Goal: Check status: Check status

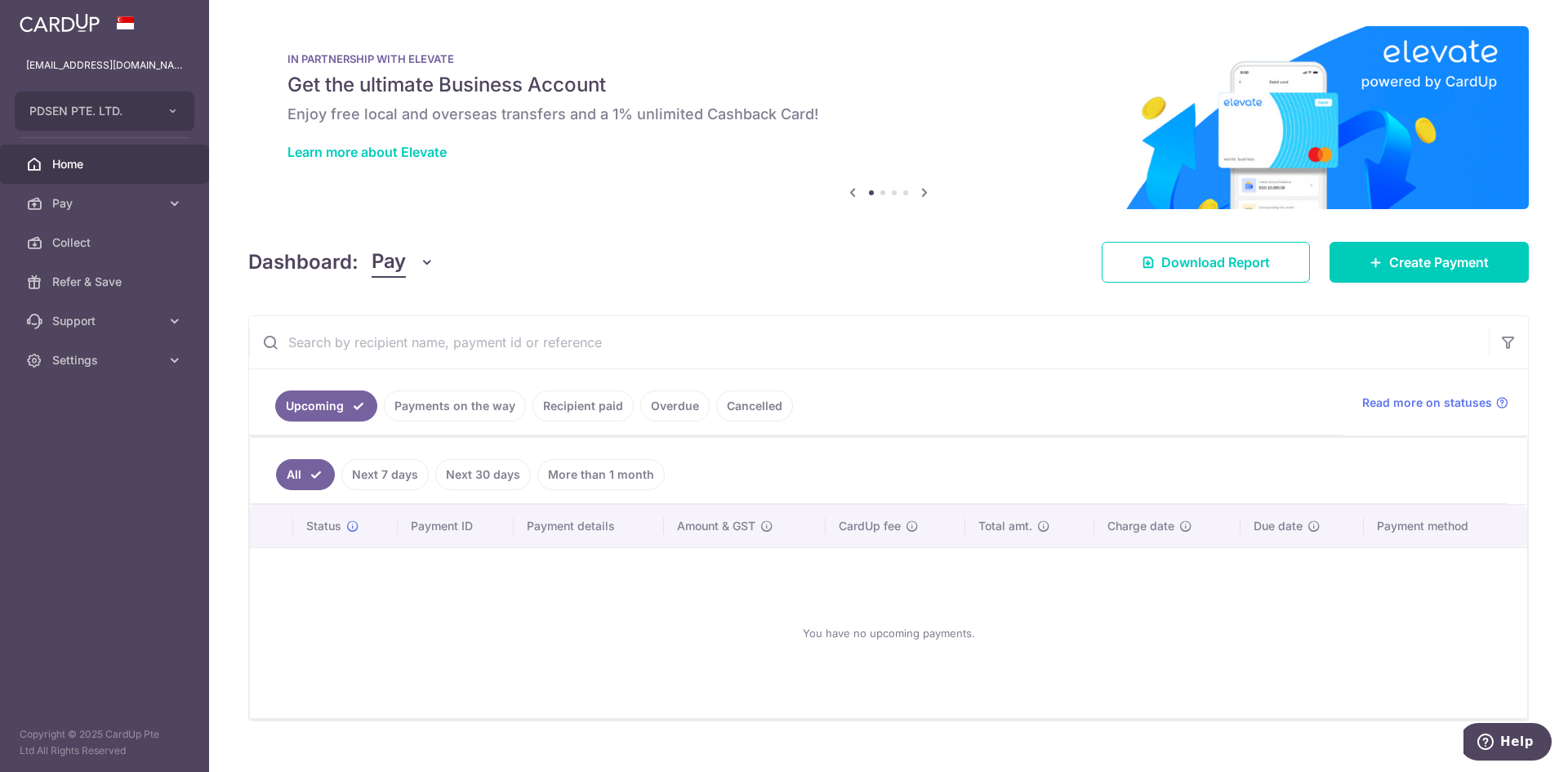
click at [574, 403] on link "Recipient paid" at bounding box center [583, 406] width 101 height 31
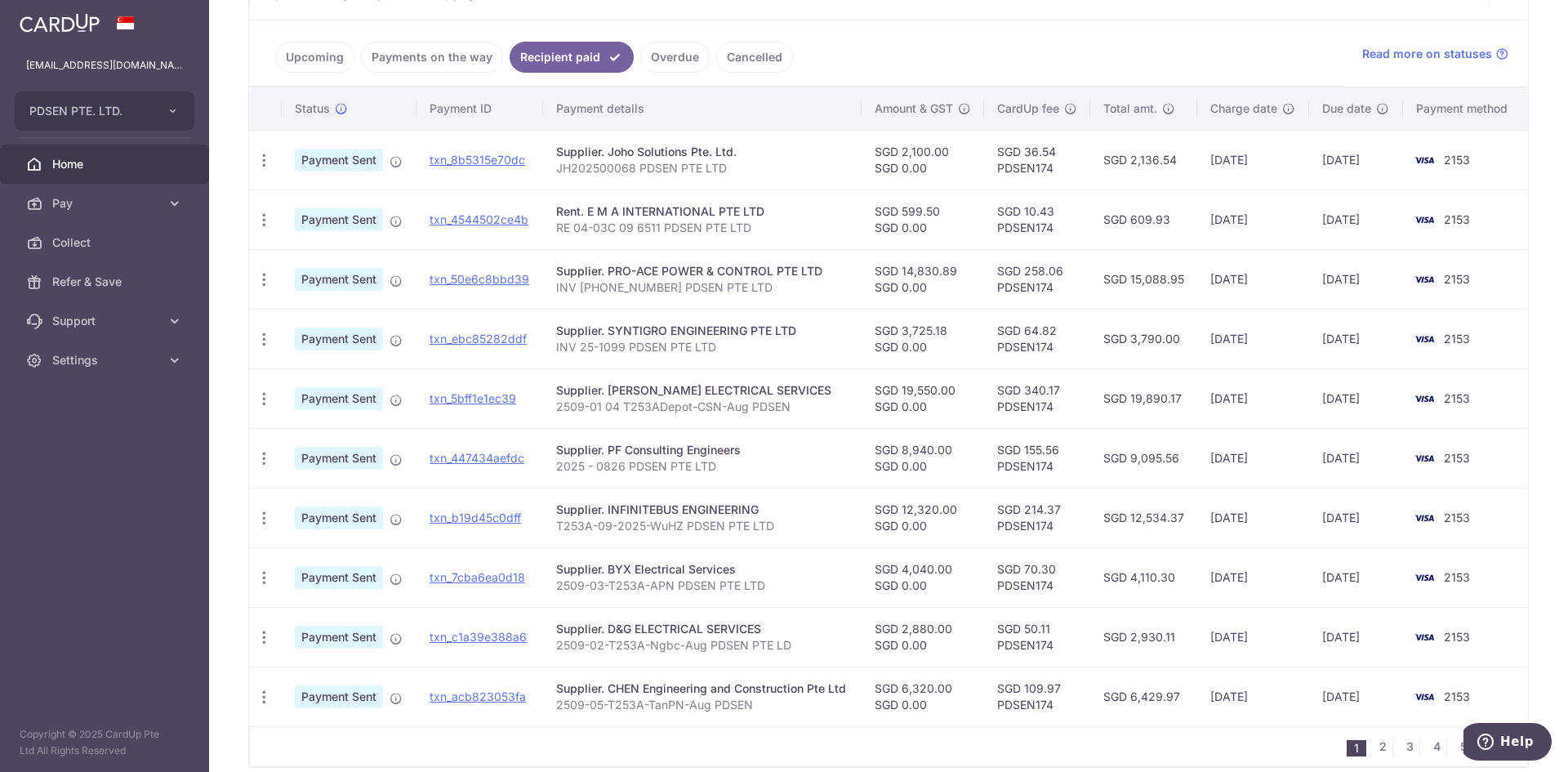
scroll to position [421, 0]
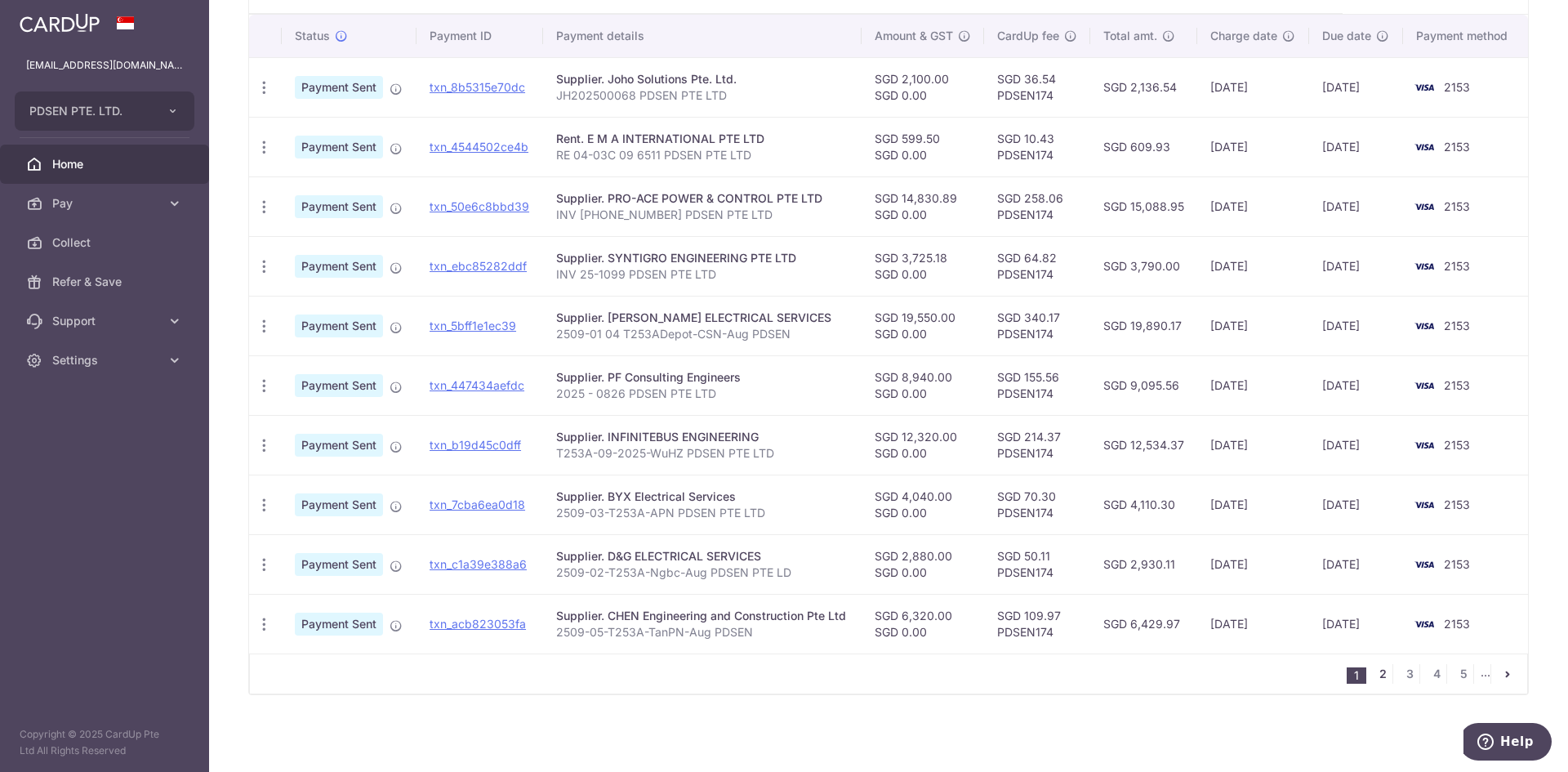
click at [1377, 675] on link "2" at bounding box center [1382, 673] width 19 height 19
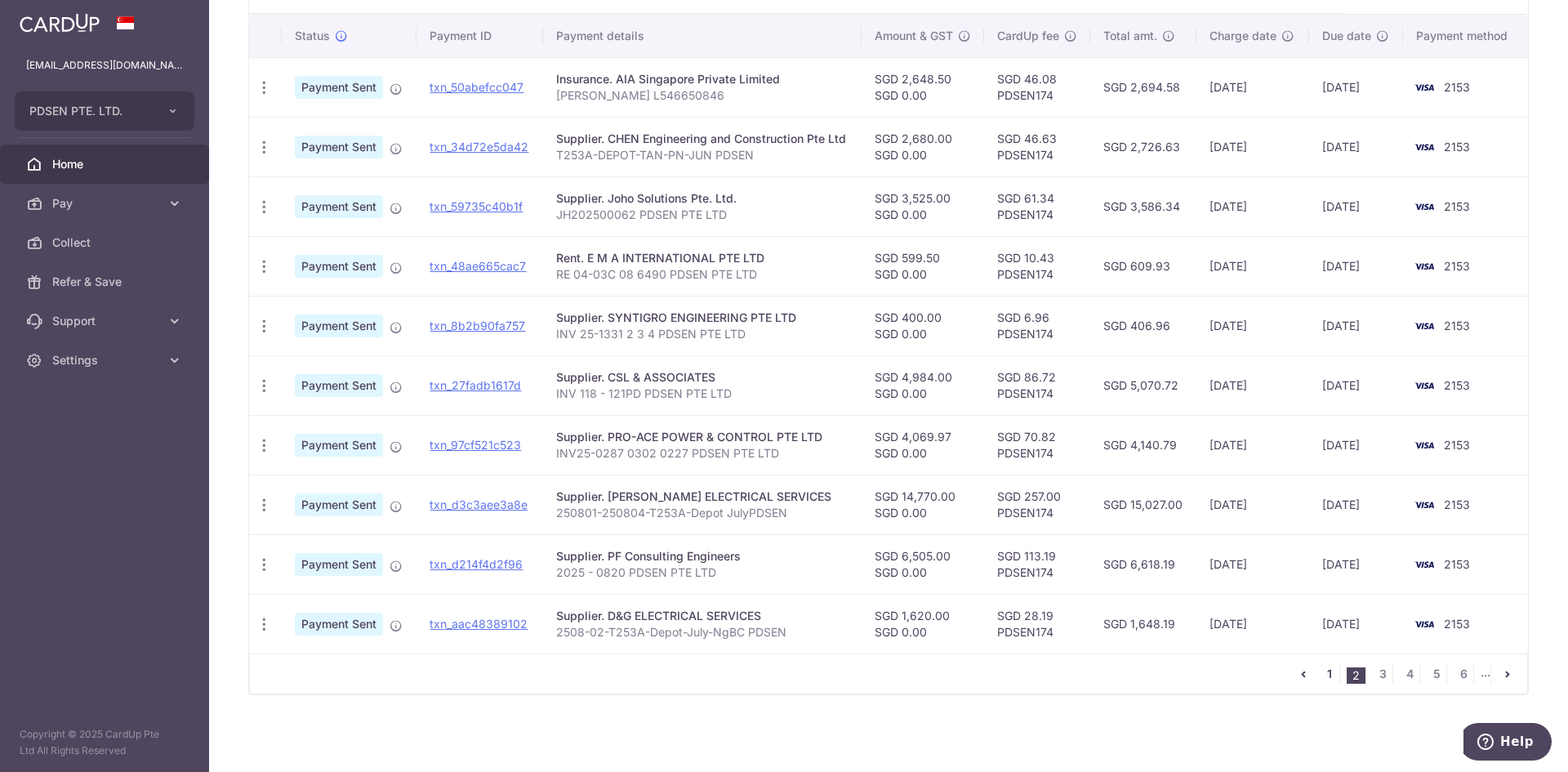
click at [1326, 677] on link "1" at bounding box center [1329, 673] width 19 height 19
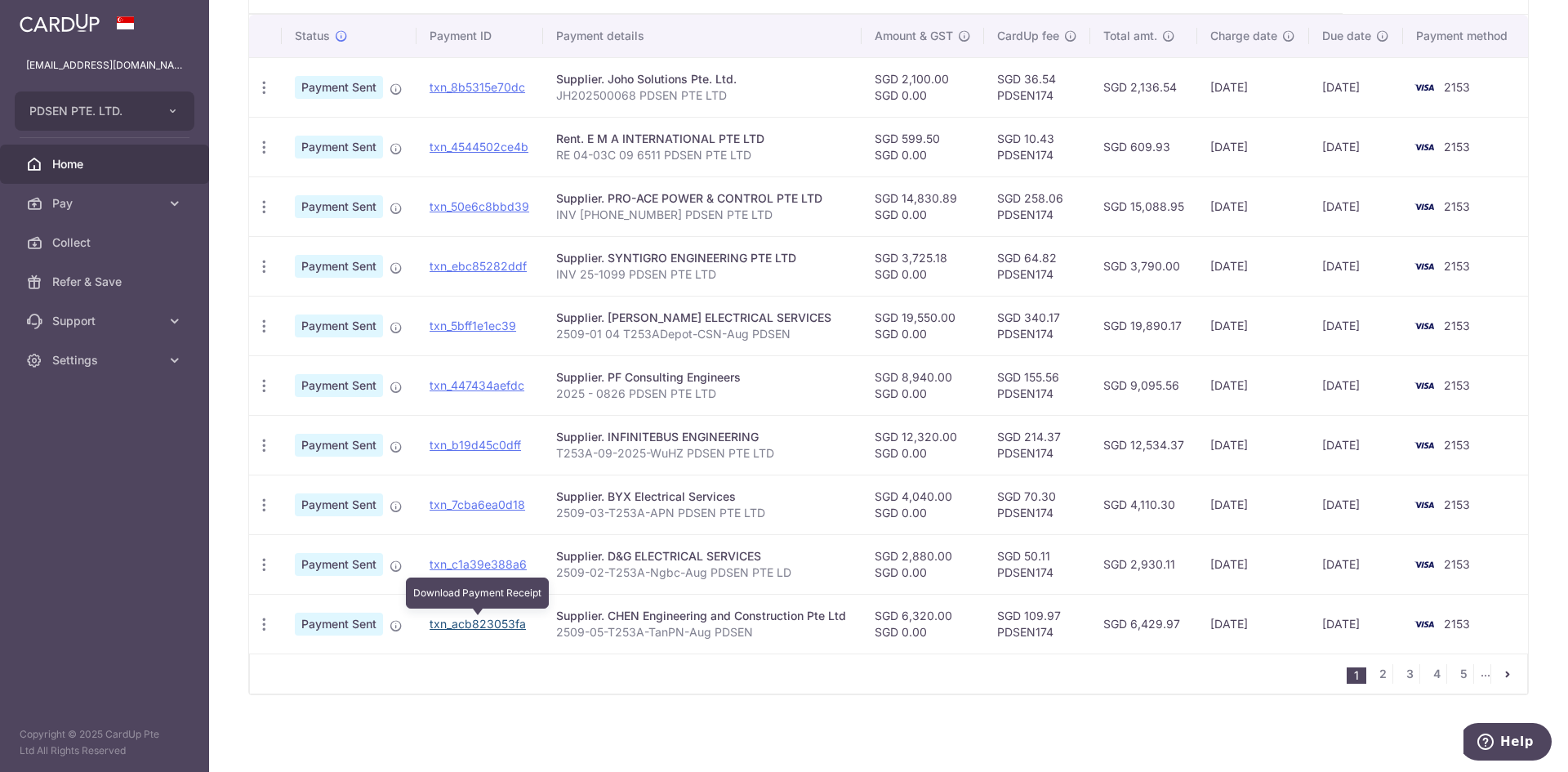
click at [472, 619] on link "txn_acb823053fa" at bounding box center [477, 623] width 97 height 14
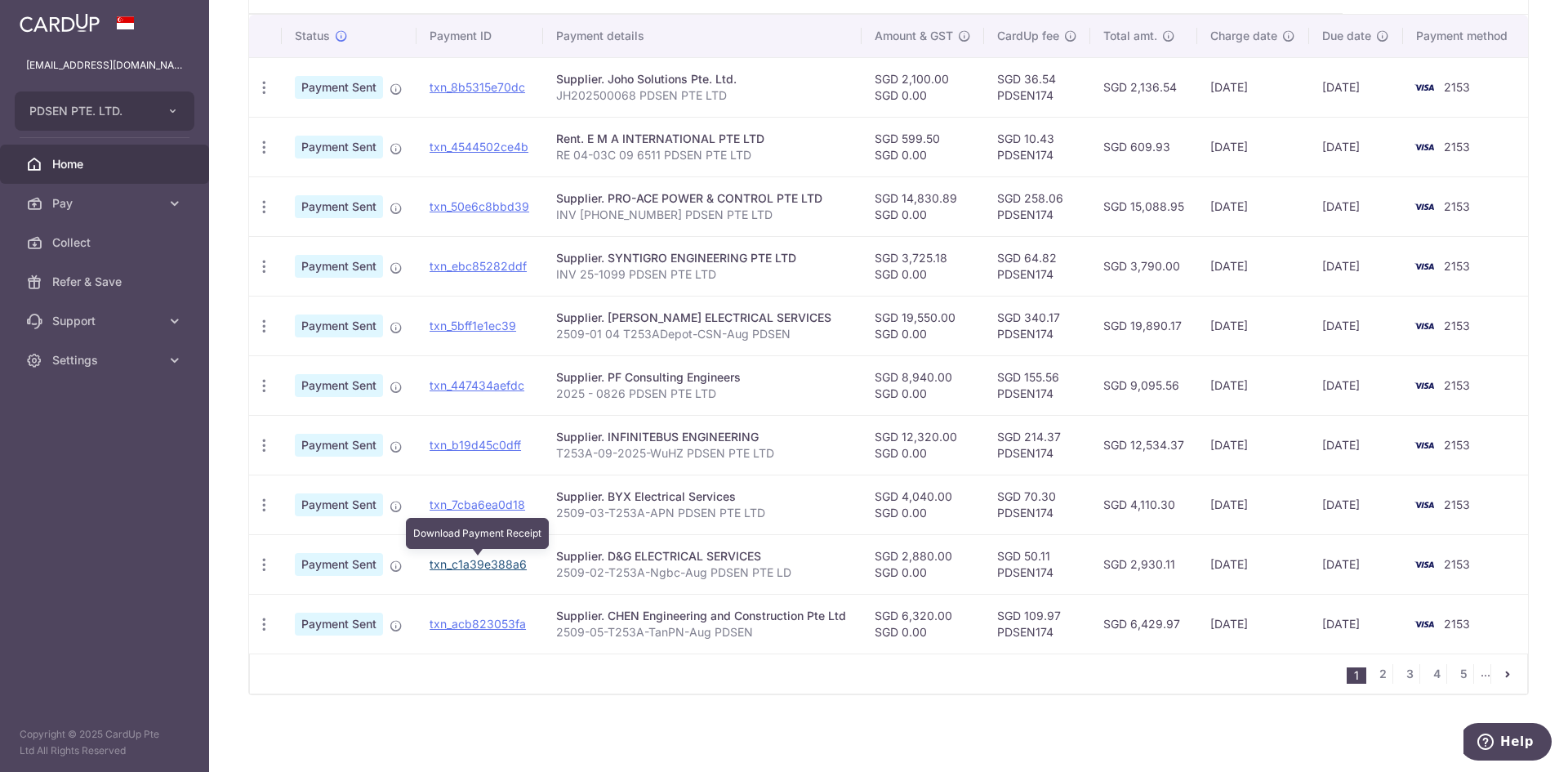
drag, startPoint x: 503, startPoint y: 562, endPoint x: 854, endPoint y: 77, distance: 598.7
click at [503, 562] on link "txn_c1a39e388a6" at bounding box center [478, 563] width 97 height 14
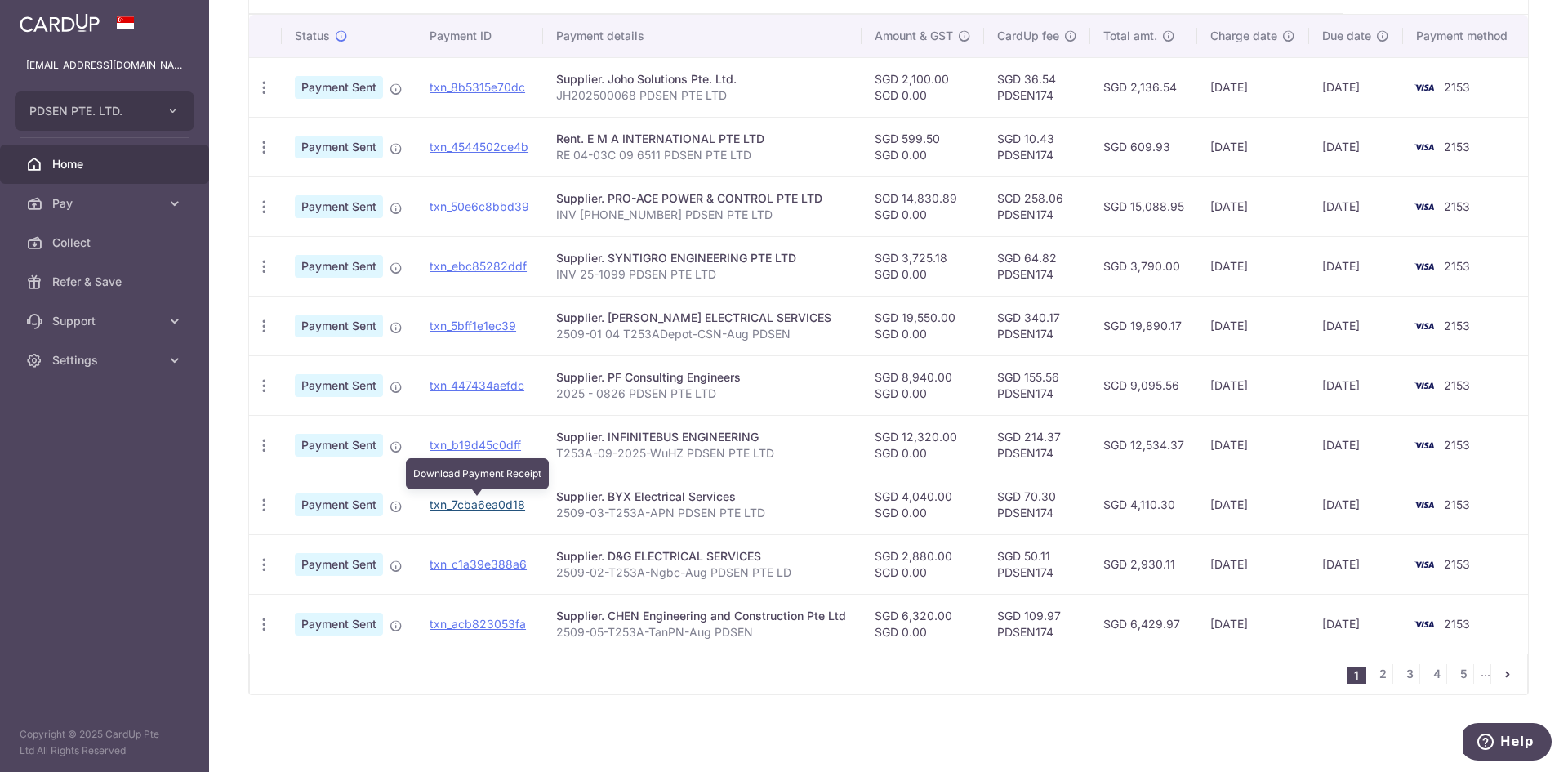
drag, startPoint x: 453, startPoint y: 505, endPoint x: 839, endPoint y: 85, distance: 570.4
click at [453, 505] on link "txn_7cba6ea0d18" at bounding box center [477, 504] width 96 height 14
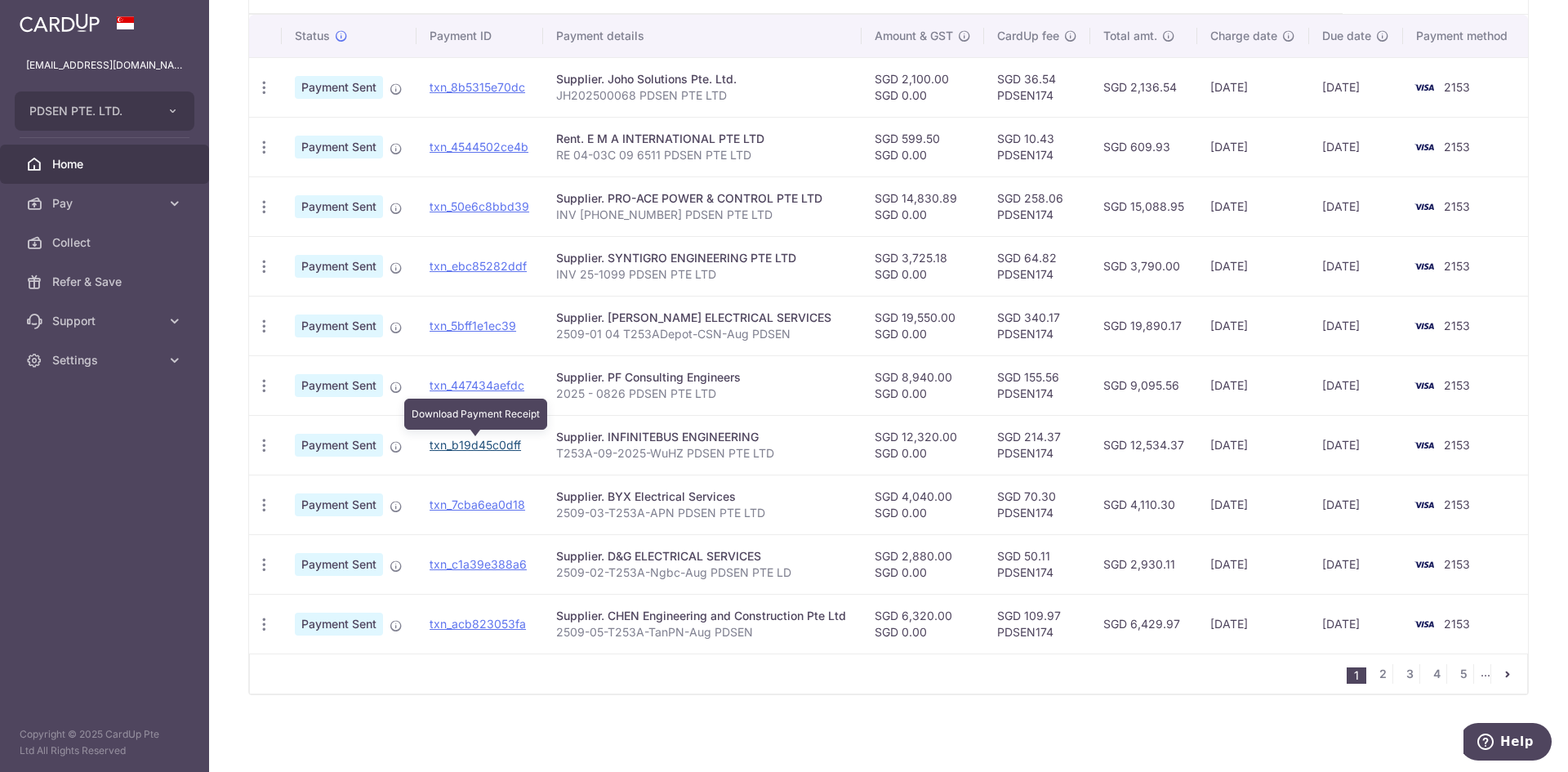
drag, startPoint x: 492, startPoint y: 441, endPoint x: 844, endPoint y: 77, distance: 506.4
click at [492, 441] on link "txn_b19d45c0dff" at bounding box center [475, 444] width 92 height 14
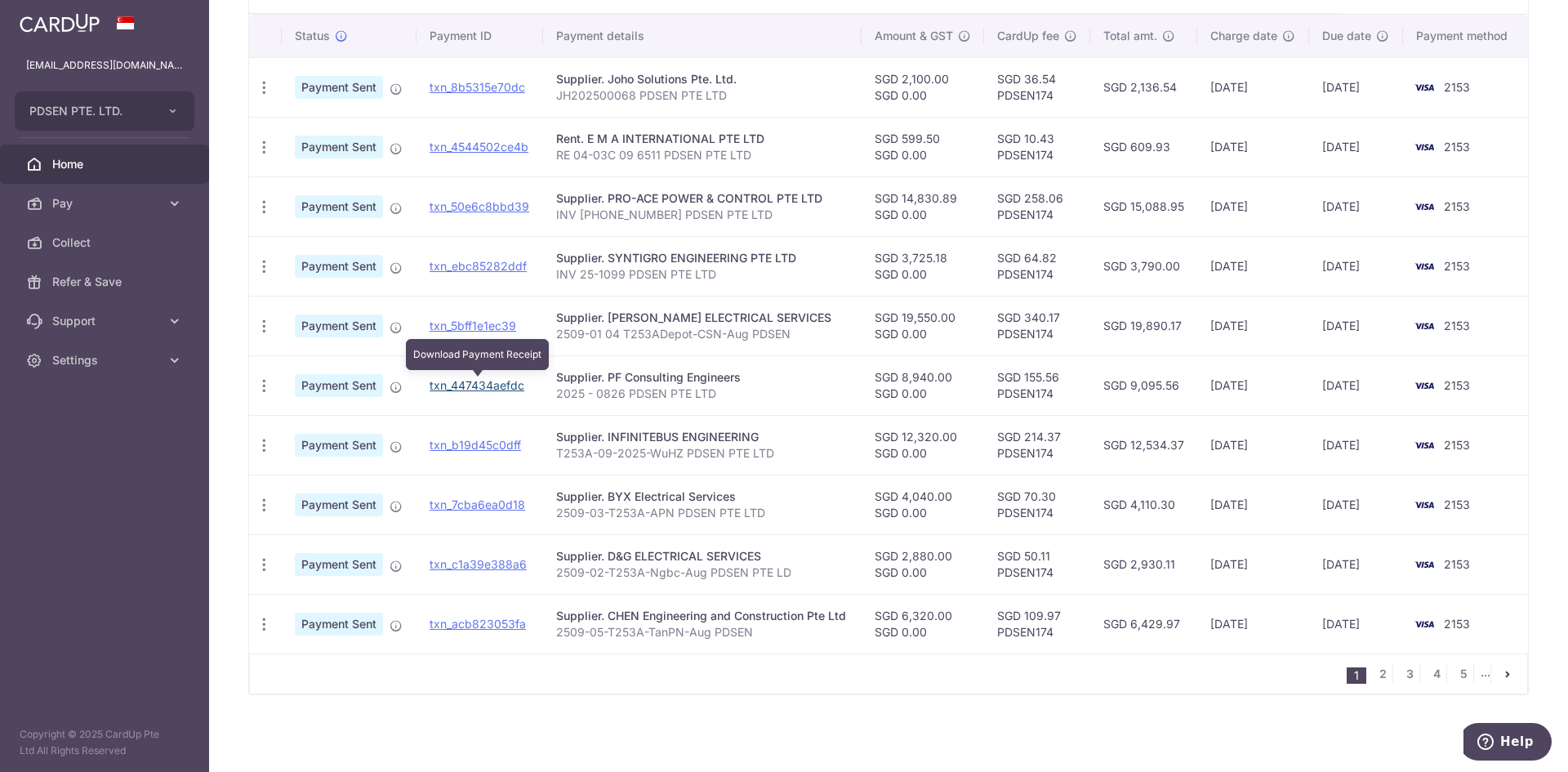
drag, startPoint x: 490, startPoint y: 384, endPoint x: 860, endPoint y: 79, distance: 479.5
click at [490, 384] on link "txn_447434aefdc" at bounding box center [476, 384] width 95 height 14
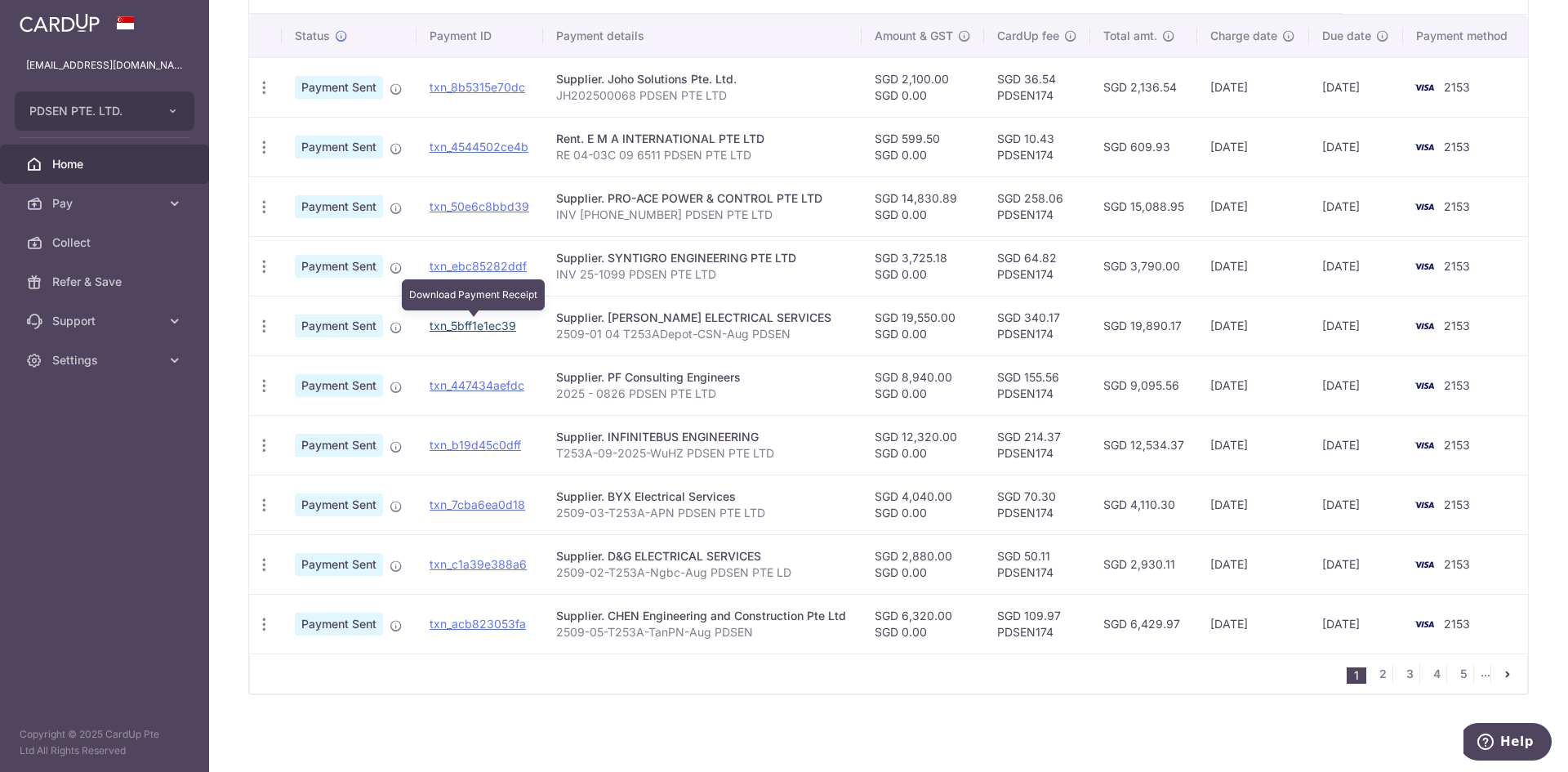
drag, startPoint x: 458, startPoint y: 321, endPoint x: 871, endPoint y: 79, distance: 478.7
click at [458, 321] on link "txn_5bff1e1ec39" at bounding box center [472, 325] width 86 height 14
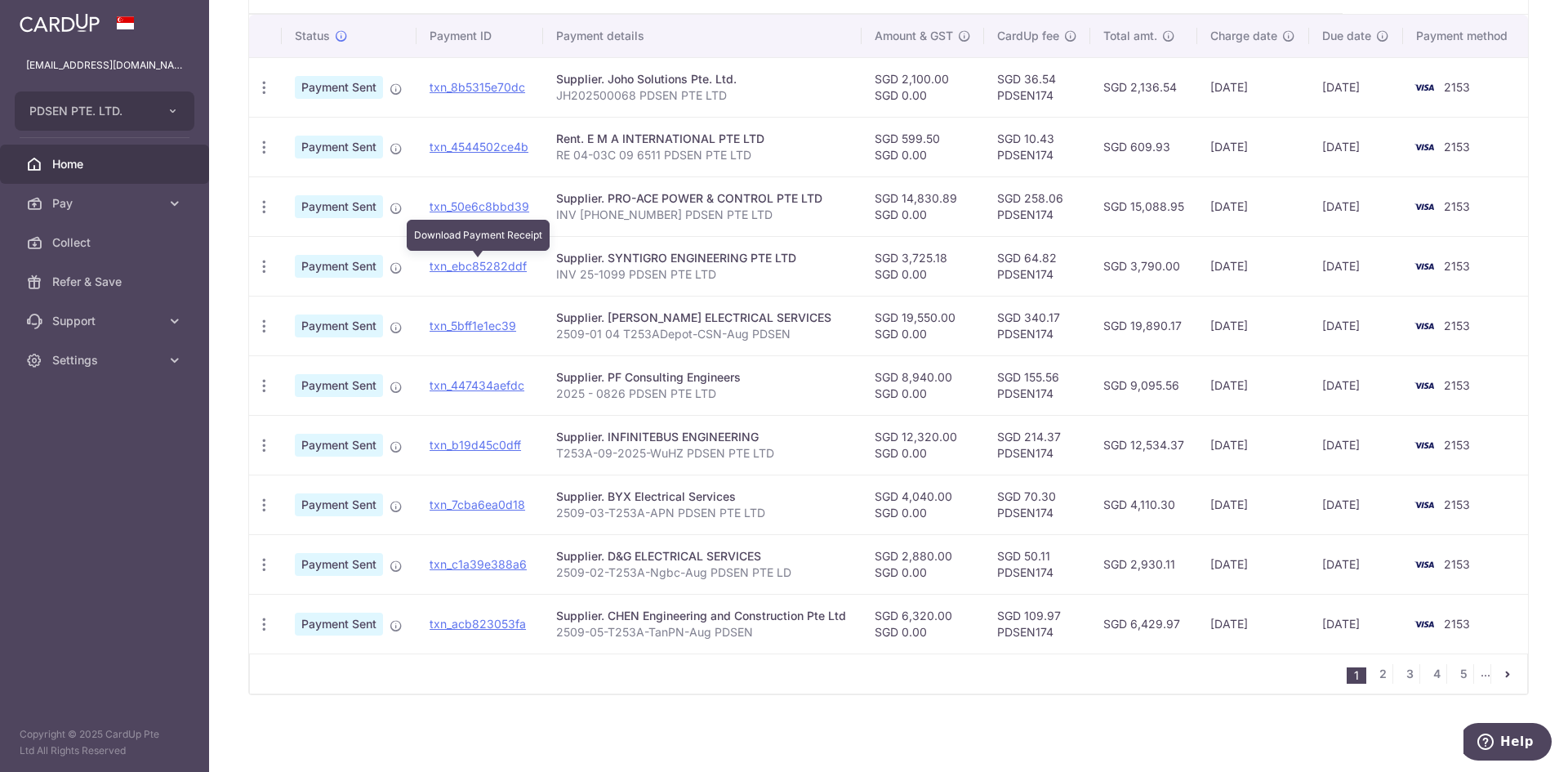
click at [452, 273] on td "txn_ebc85282ddf Download Payment Receipt" at bounding box center [480, 266] width 127 height 60
click at [464, 270] on link "txn_ebc85282ddf" at bounding box center [478, 266] width 97 height 14
click at [483, 208] on link "txn_50e6c8bbd39" at bounding box center [479, 206] width 99 height 14
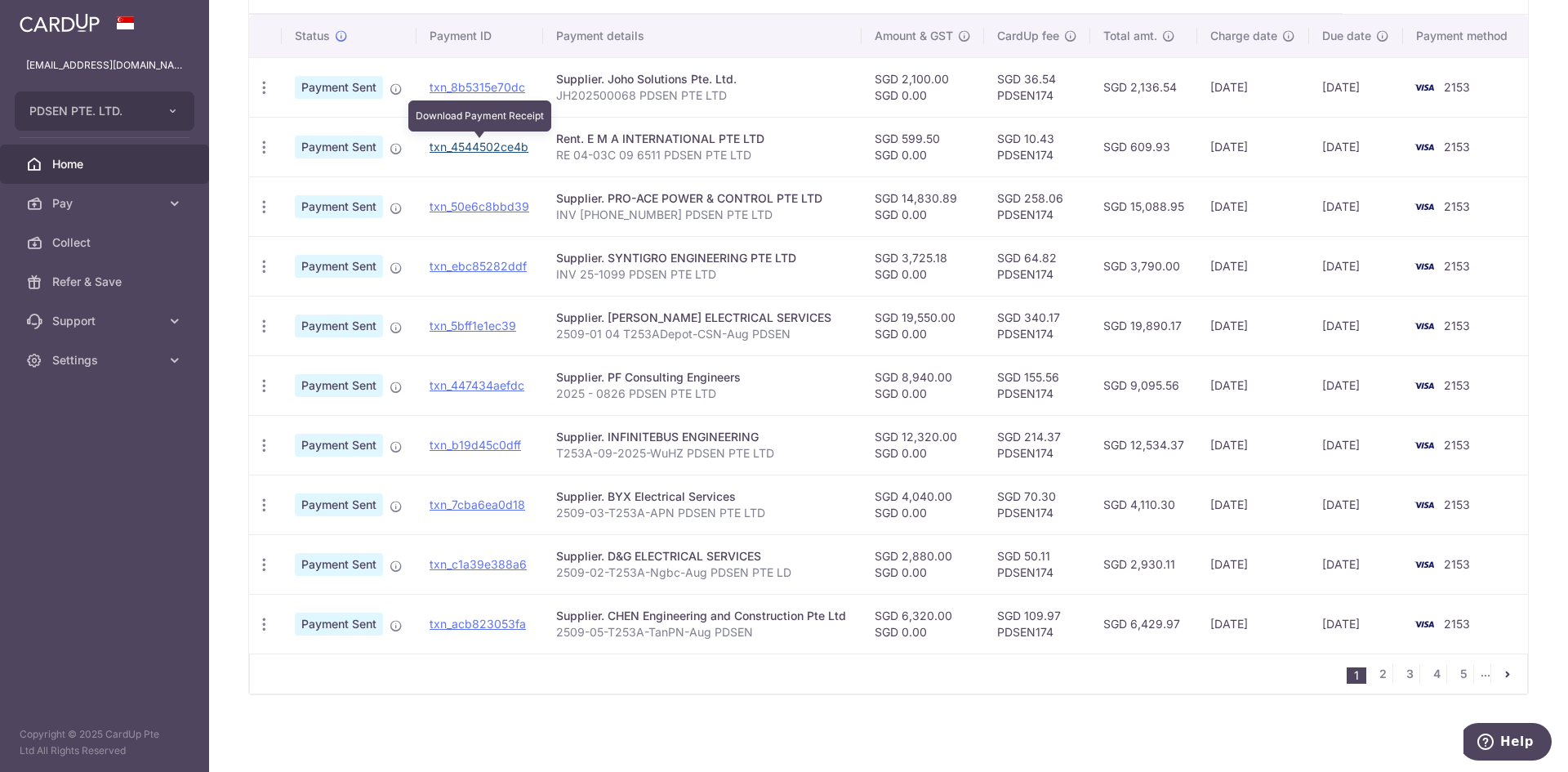
drag, startPoint x: 503, startPoint y: 150, endPoint x: 849, endPoint y: 87, distance: 351.7
click at [503, 150] on link "txn_4544502ce4b" at bounding box center [479, 146] width 99 height 14
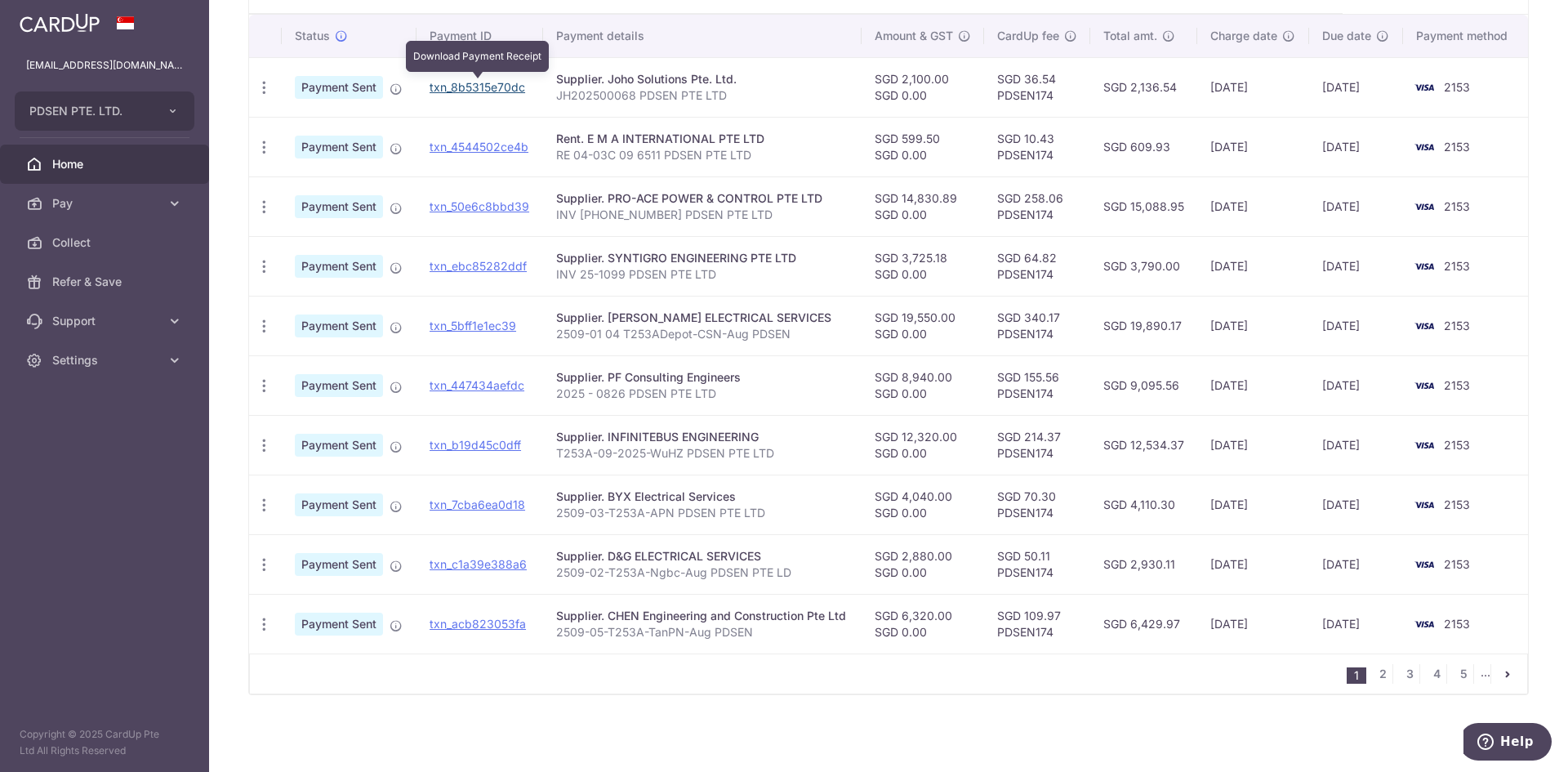
drag, startPoint x: 451, startPoint y: 88, endPoint x: 846, endPoint y: 85, distance: 395.0
click at [451, 88] on link "txn_8b5315e70dc" at bounding box center [477, 86] width 96 height 14
